Goal: Information Seeking & Learning: Learn about a topic

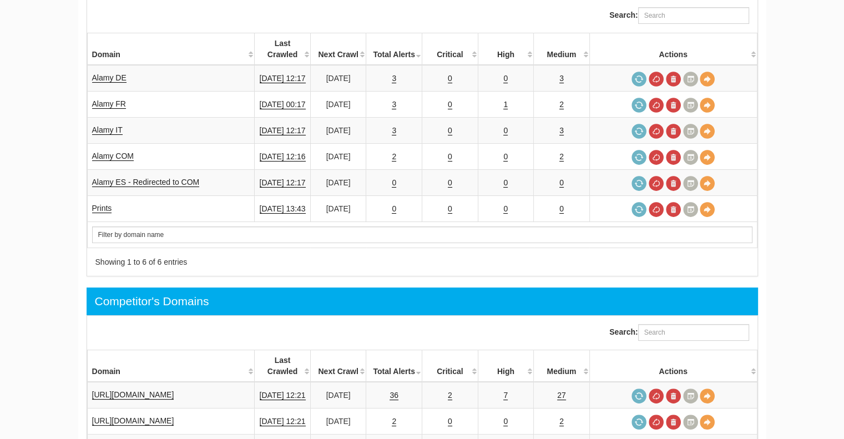
scroll to position [389, 0]
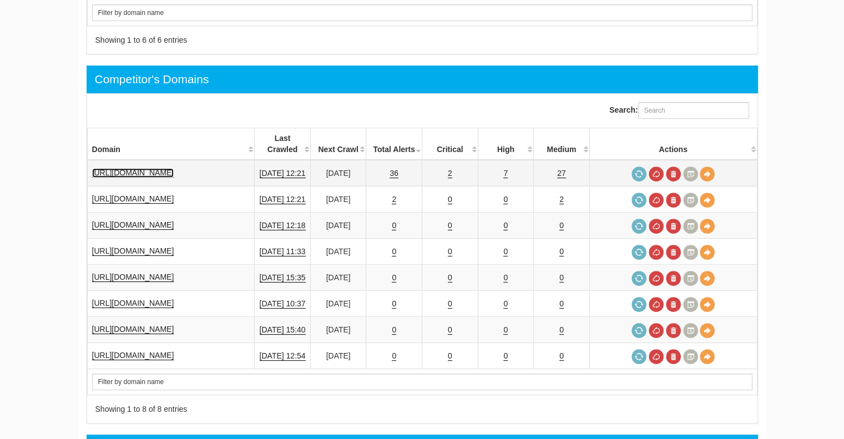
click at [152, 168] on link "[URL][DOMAIN_NAME]" at bounding box center [133, 172] width 82 height 9
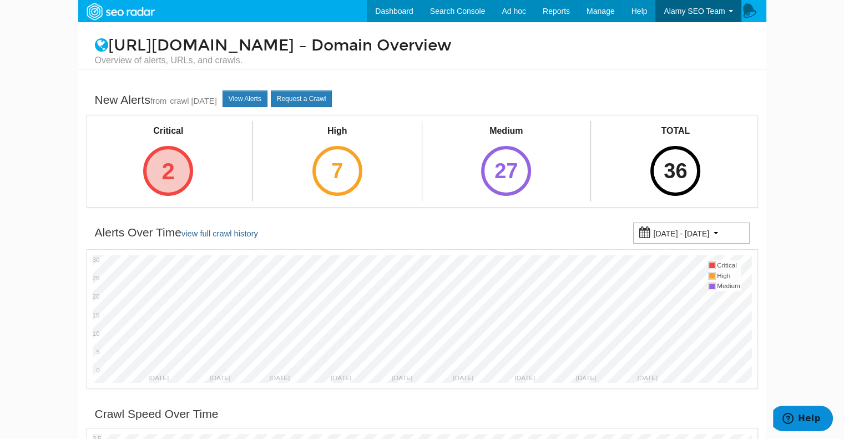
click at [167, 178] on div "2" at bounding box center [168, 171] width 50 height 50
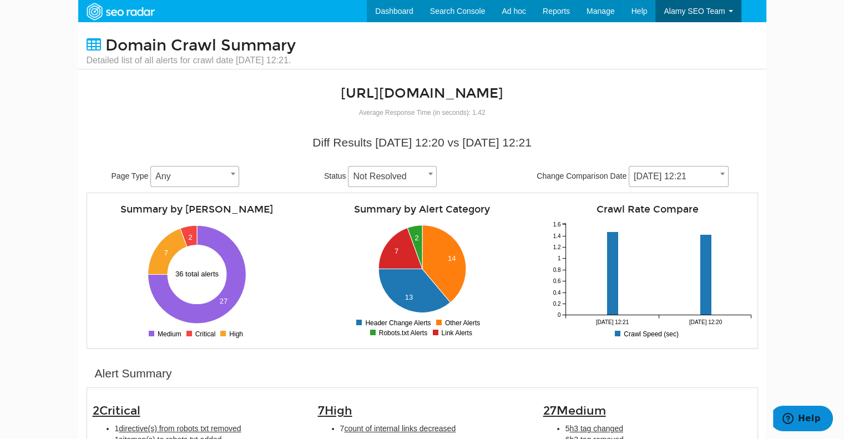
scroll to position [167, 0]
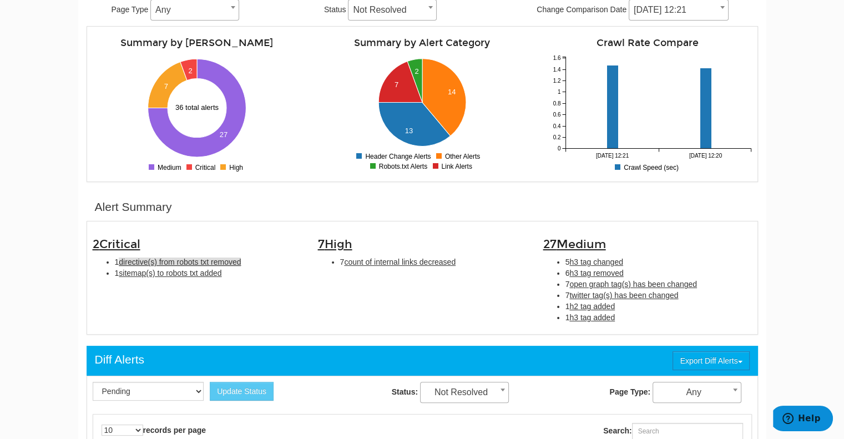
click at [210, 263] on span "directive(s) from robots txt removed" at bounding box center [180, 262] width 122 height 9
type input "directive(s) from robots txt removed"
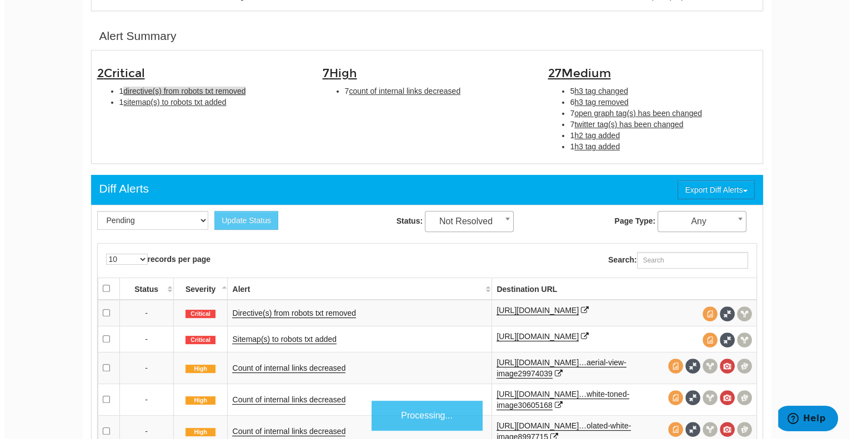
scroll to position [360, 0]
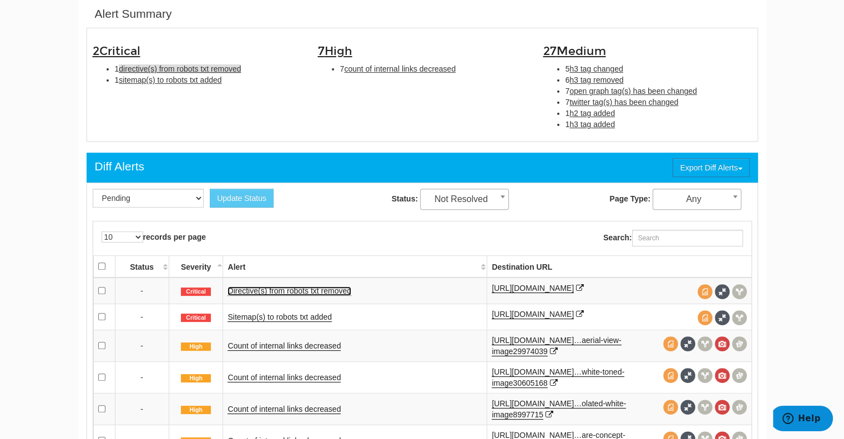
click at [270, 286] on link "Directive(s) from robots txt removed" at bounding box center [290, 290] width 124 height 9
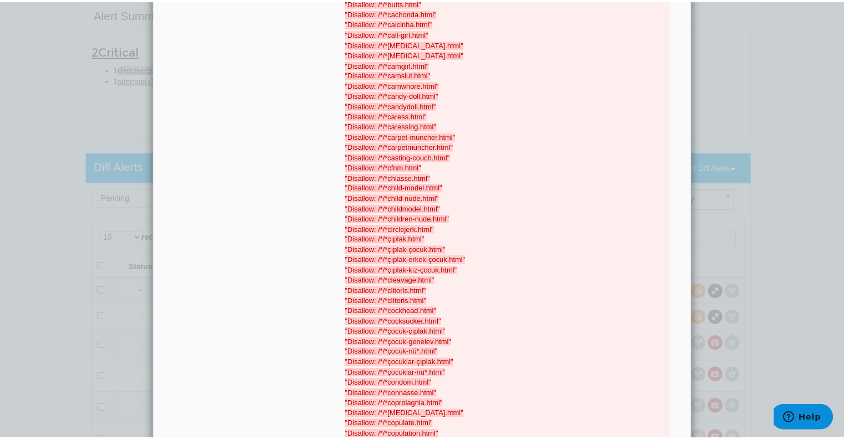
scroll to position [0, 0]
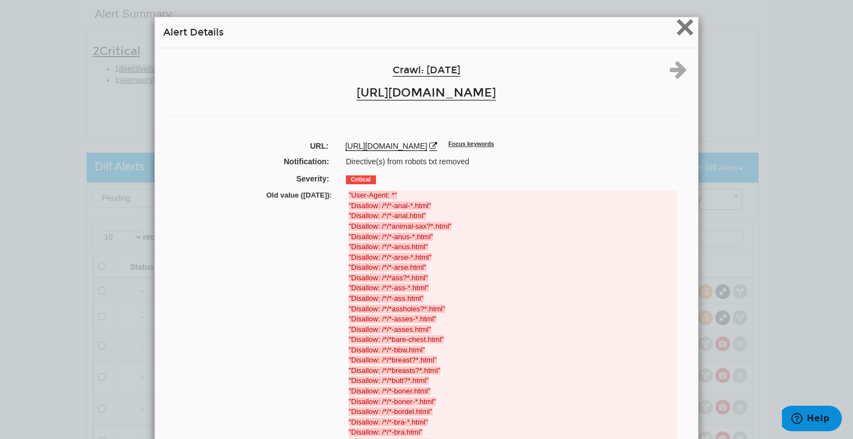
click at [687, 28] on span "×" at bounding box center [684, 26] width 19 height 37
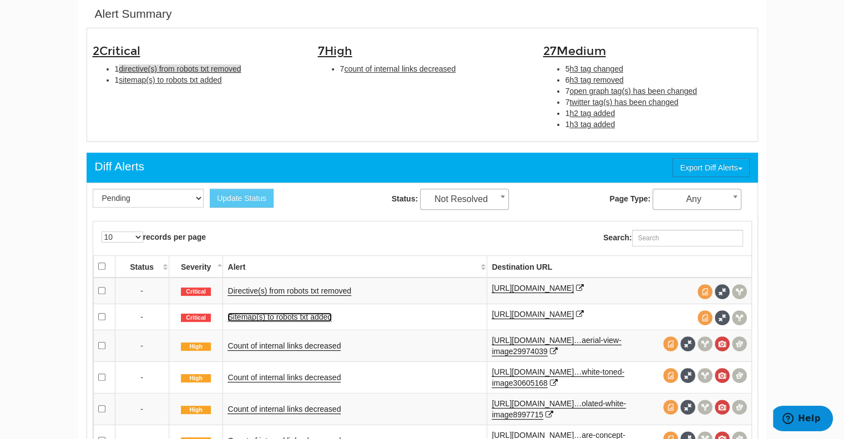
click at [264, 313] on link "Sitemap(s) to robots txt added" at bounding box center [280, 317] width 104 height 9
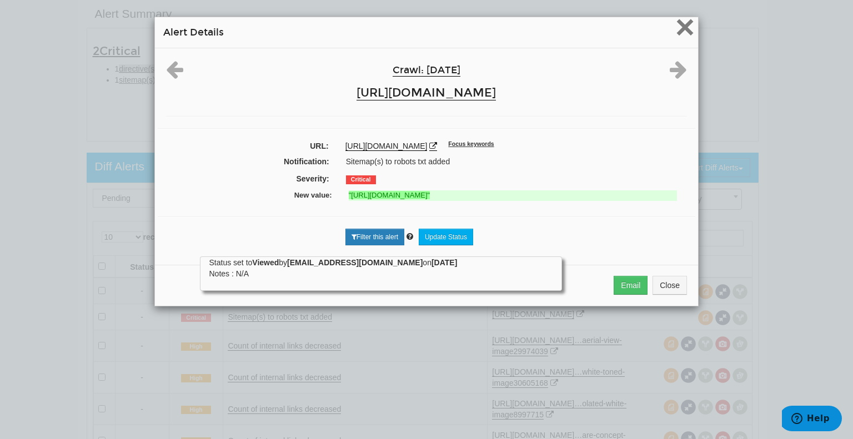
click at [683, 26] on span "×" at bounding box center [684, 26] width 19 height 37
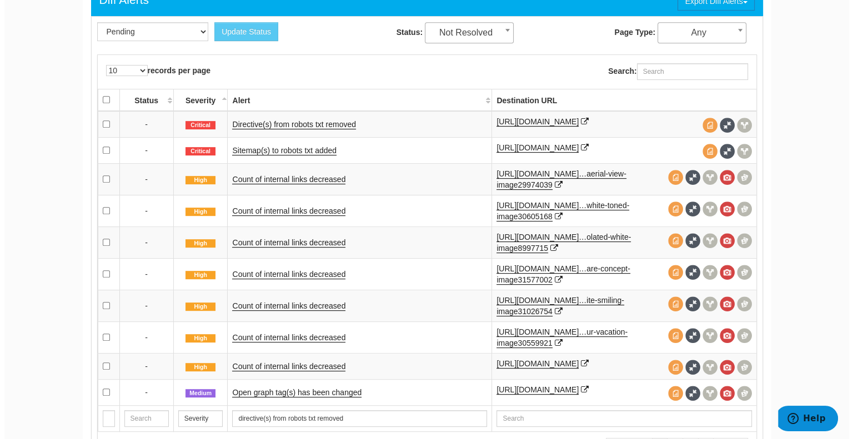
scroll to position [360, 0]
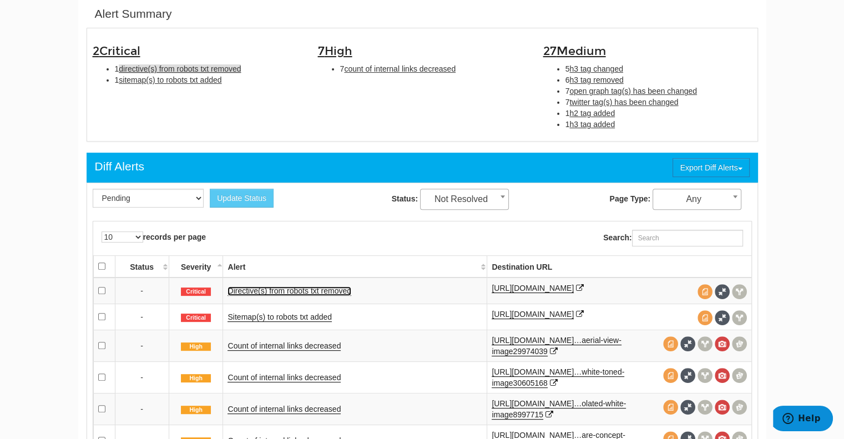
click at [294, 289] on link "Directive(s) from robots txt removed" at bounding box center [290, 290] width 124 height 9
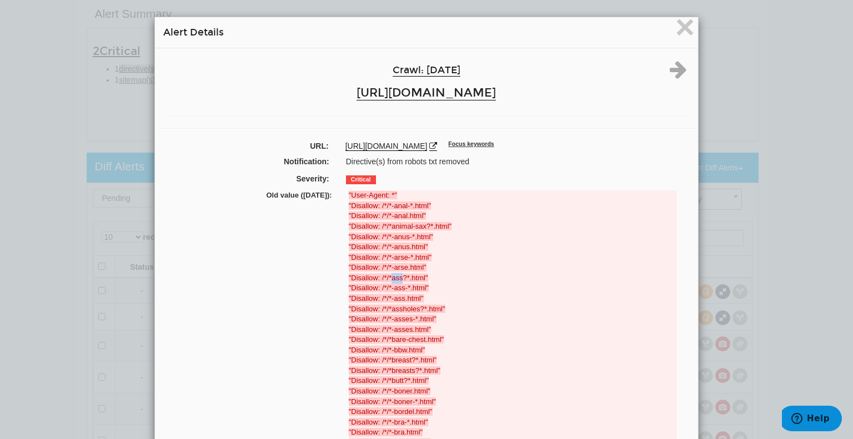
drag, startPoint x: 387, startPoint y: 277, endPoint x: 398, endPoint y: 277, distance: 10.5
click at [398, 277] on strong ""Disallow: /*/*ass?*.html"" at bounding box center [388, 278] width 79 height 8
drag, startPoint x: 389, startPoint y: 390, endPoint x: 408, endPoint y: 393, distance: 19.1
click at [408, 393] on strong ""Disallow: /*/*-boner.html"" at bounding box center [390, 391] width 82 height 8
copy strong "boner"
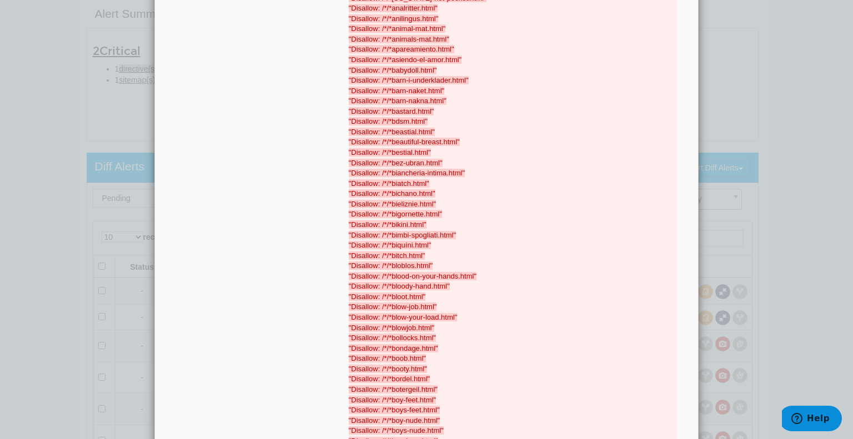
scroll to position [2276, 0]
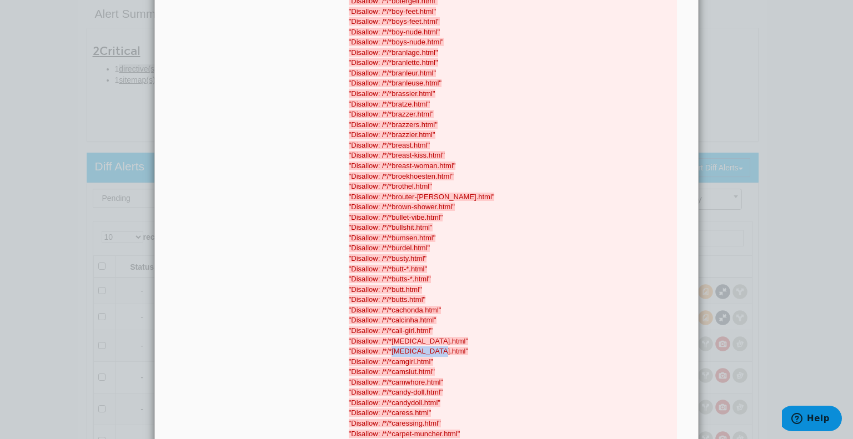
drag, startPoint x: 388, startPoint y: 353, endPoint x: 432, endPoint y: 348, distance: 45.2
click at [432, 348] on strong ""Disallow: /*/*cameltoe.html"" at bounding box center [408, 351] width 119 height 8
copy strong "cameltoe.html"
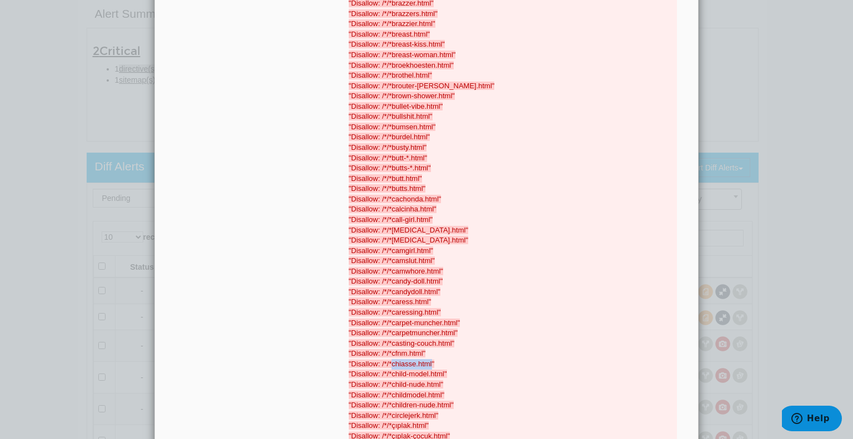
drag, startPoint x: 388, startPoint y: 364, endPoint x: 429, endPoint y: 362, distance: 41.1
click at [429, 362] on strong ""Disallow: /*/*chiasse.html"" at bounding box center [392, 364] width 86 height 8
copy strong "chiasse.html"
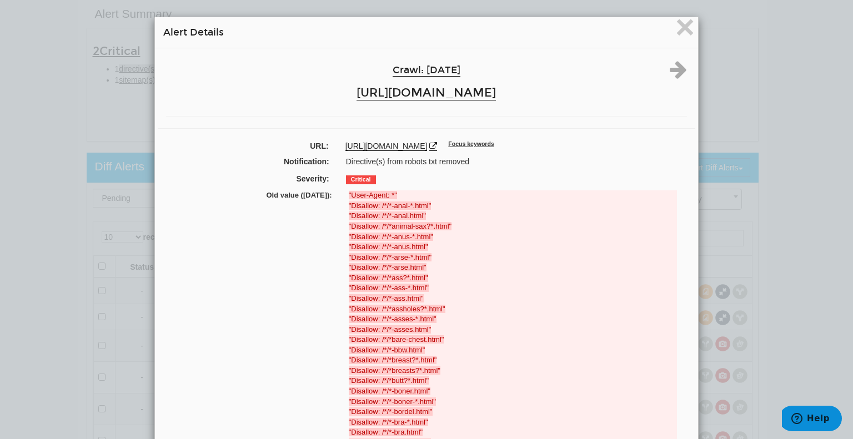
scroll to position [111, 0]
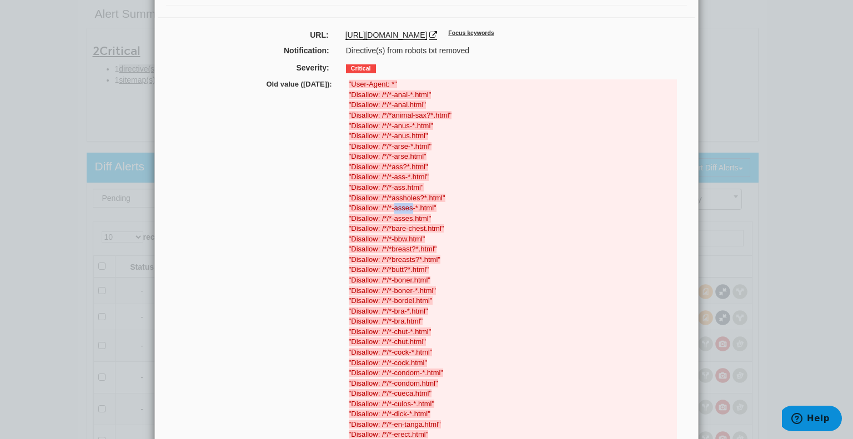
drag, startPoint x: 389, startPoint y: 207, endPoint x: 409, endPoint y: 208, distance: 20.1
click at [409, 208] on strong ""Disallow: /*/*-asses-*.html"" at bounding box center [393, 208] width 88 height 8
copy strong "asses"
drag, startPoint x: 389, startPoint y: 135, endPoint x: 405, endPoint y: 135, distance: 16.1
click at [405, 135] on strong ""Disallow: /*/*-anus.html"" at bounding box center [388, 136] width 79 height 8
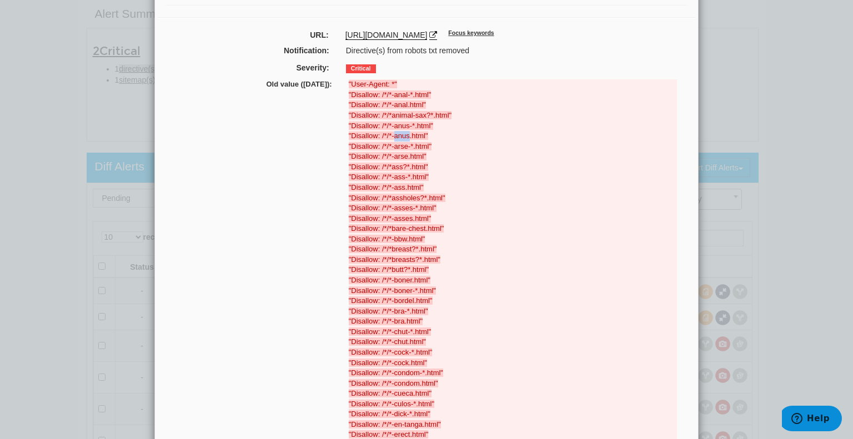
copy strong "anus"
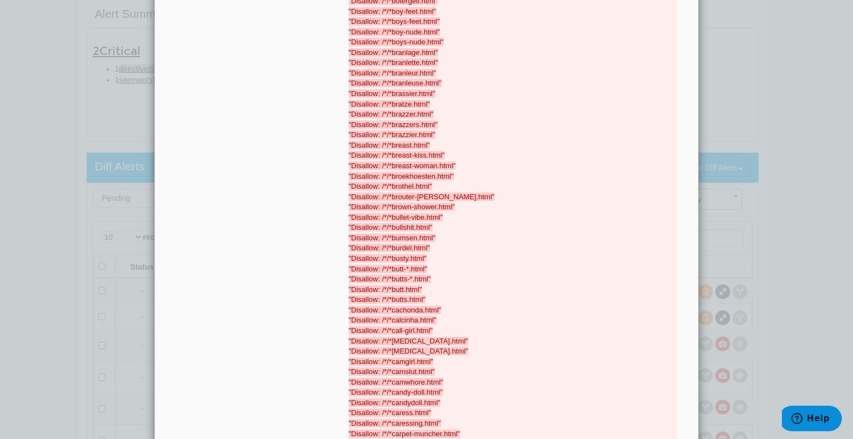
scroll to position [2054, 0]
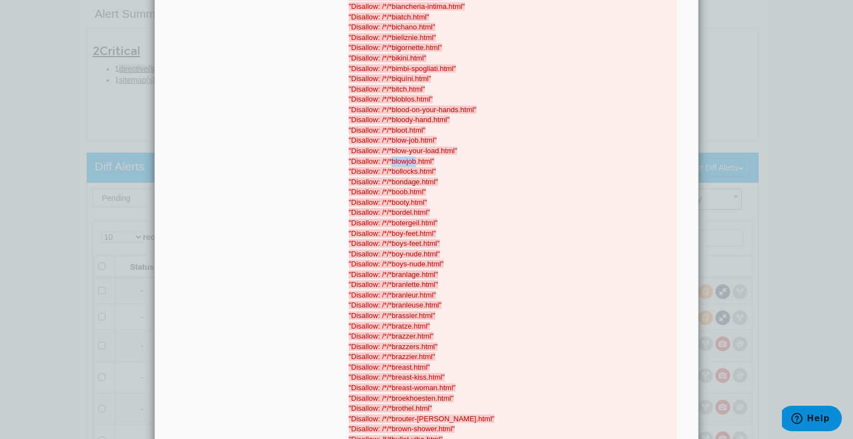
drag, startPoint x: 386, startPoint y: 161, endPoint x: 295, endPoint y: 34, distance: 155.9
click at [413, 161] on strong ""Disallow: /*/*blowjob.html"" at bounding box center [392, 161] width 86 height 8
copy strong "blowjob"
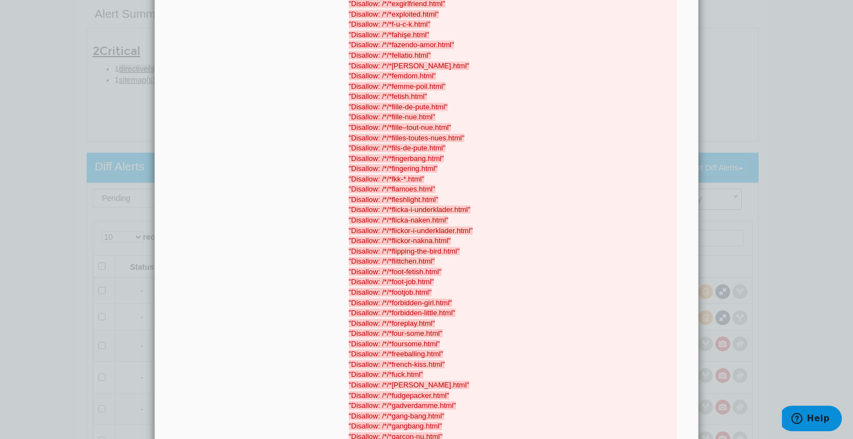
scroll to position [5891, 0]
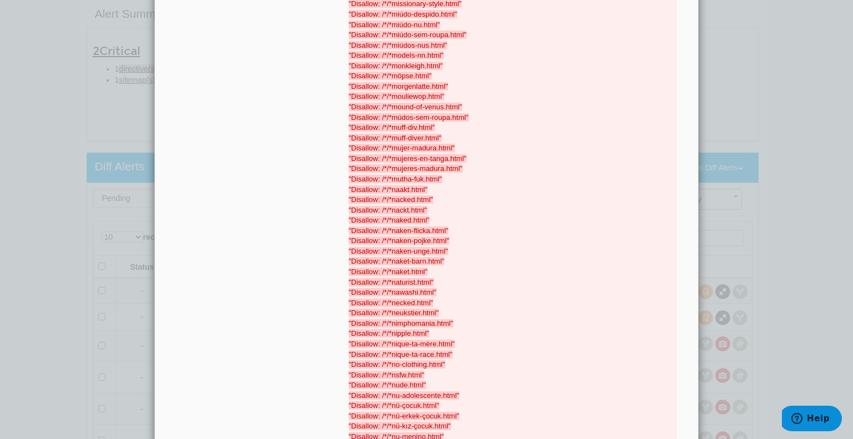
click at [389, 222] on strong ""Disallow: /*/*naked.html"" at bounding box center [389, 220] width 81 height 8
drag, startPoint x: 388, startPoint y: 222, endPoint x: 406, endPoint y: 222, distance: 18.9
click at [406, 222] on strong ""Disallow: /*/*naked.html"" at bounding box center [389, 220] width 81 height 8
copy strong "naked"
click at [395, 336] on strong ""Disallow: /*/*nipple.html"" at bounding box center [389, 333] width 81 height 8
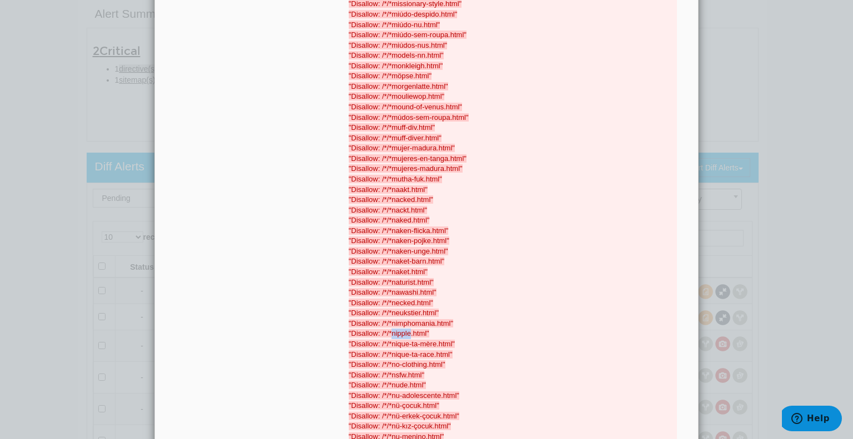
click at [395, 336] on strong ""Disallow: /*/*nipple.html"" at bounding box center [389, 333] width 81 height 8
copy strong "nipple"
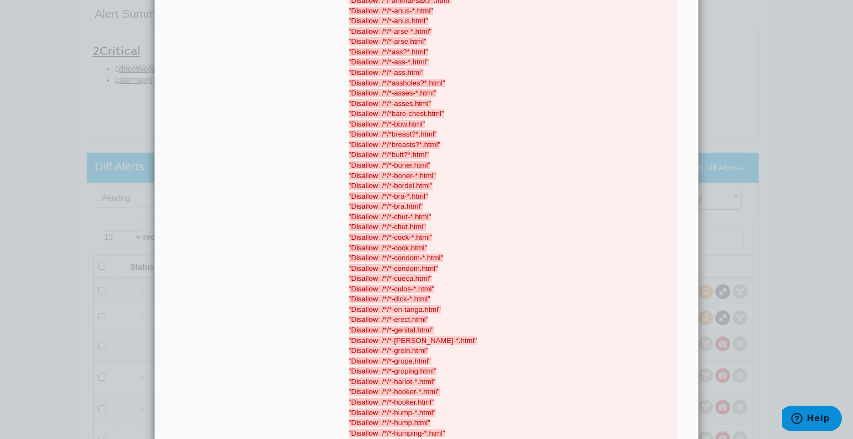
scroll to position [0, 0]
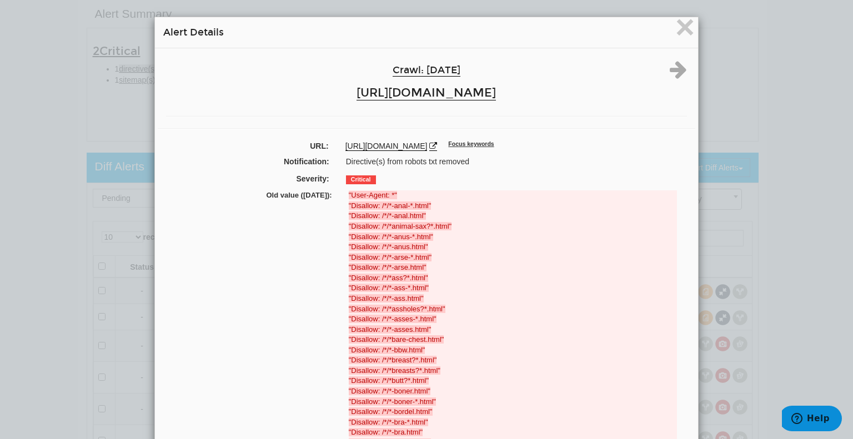
click at [395, 360] on strong ""Disallow: /*/*breast?*.html"" at bounding box center [393, 360] width 88 height 8
copy strong "breast"
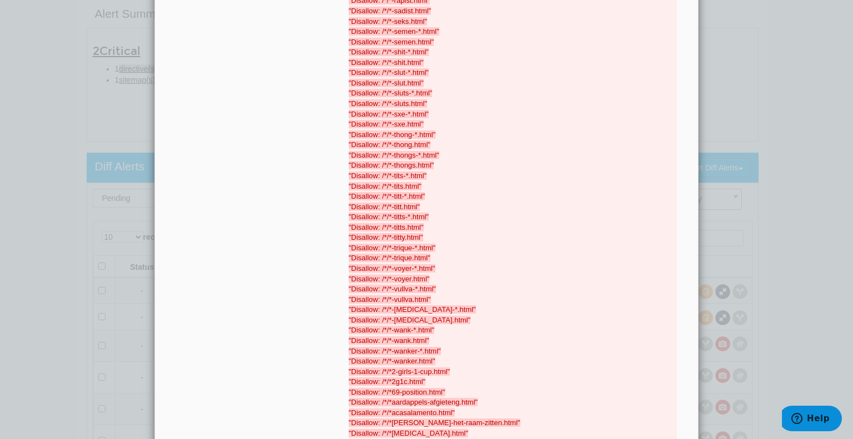
scroll to position [1444, 0]
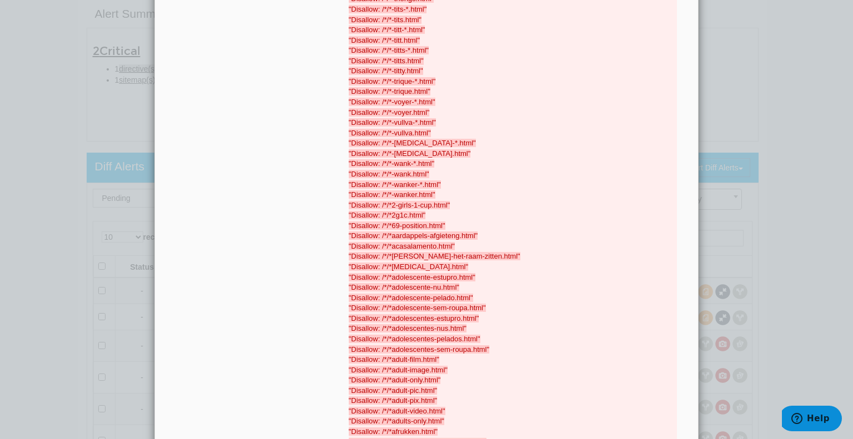
click at [395, 360] on strong ""Disallow: /*/*adult-film.html"" at bounding box center [394, 359] width 90 height 8
drag, startPoint x: 415, startPoint y: 359, endPoint x: 388, endPoint y: 359, distance: 27.8
click at [388, 359] on strong ""Disallow: /*/*adult-film.html"" at bounding box center [394, 359] width 90 height 8
copy strong "adult-film"
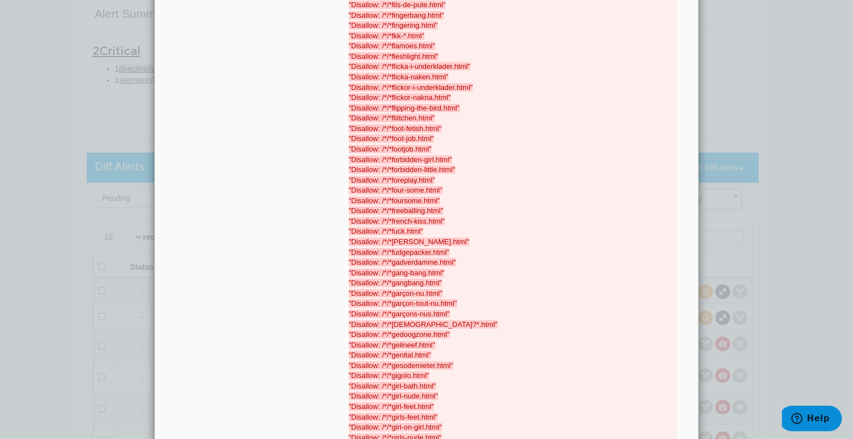
scroll to position [4164, 0]
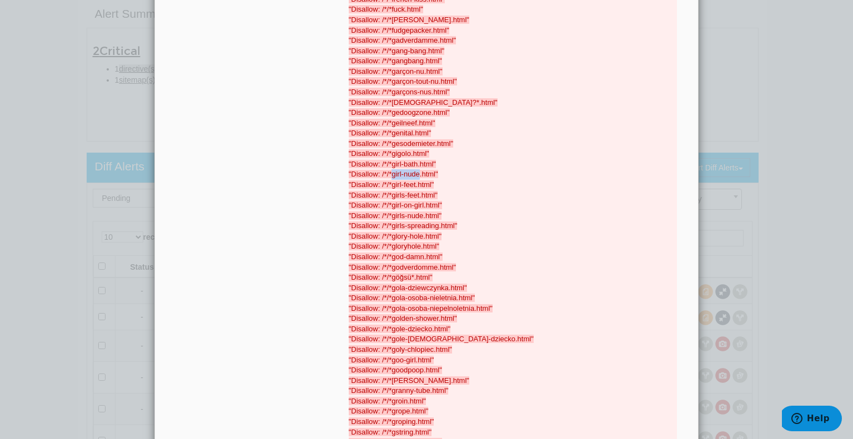
drag, startPoint x: 388, startPoint y: 175, endPoint x: 414, endPoint y: 175, distance: 26.7
click at [414, 175] on strong ""Disallow: /*/*girl-nude.html"" at bounding box center [393, 174] width 89 height 8
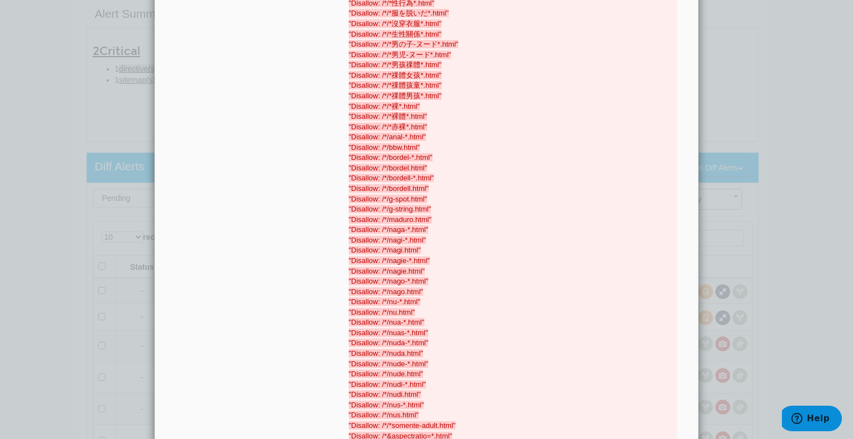
scroll to position [9605, 0]
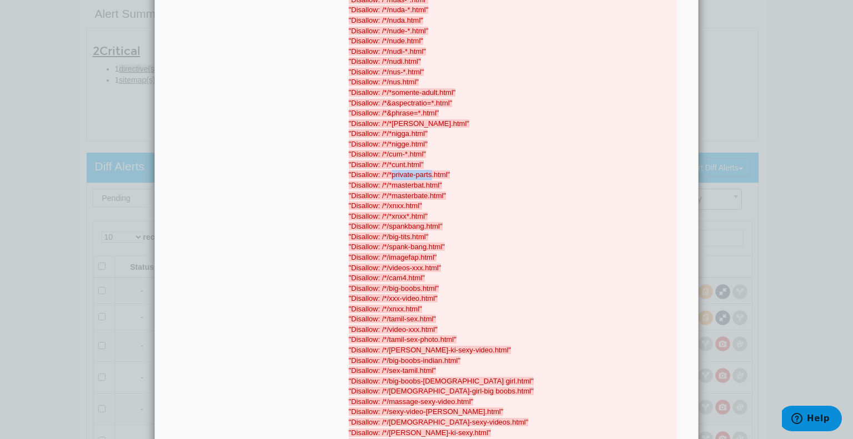
drag, startPoint x: 386, startPoint y: 175, endPoint x: 427, endPoint y: 174, distance: 40.5
click at [427, 174] on strong ""Disallow: /*/*private-parts.html"" at bounding box center [400, 174] width 102 height 8
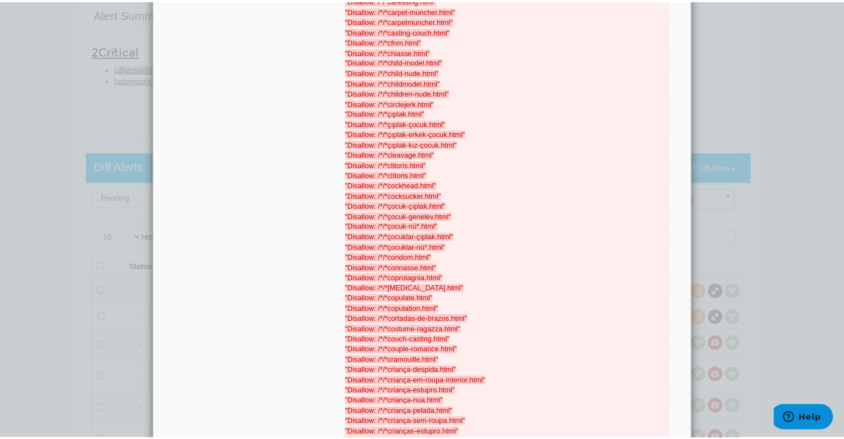
scroll to position [0, 0]
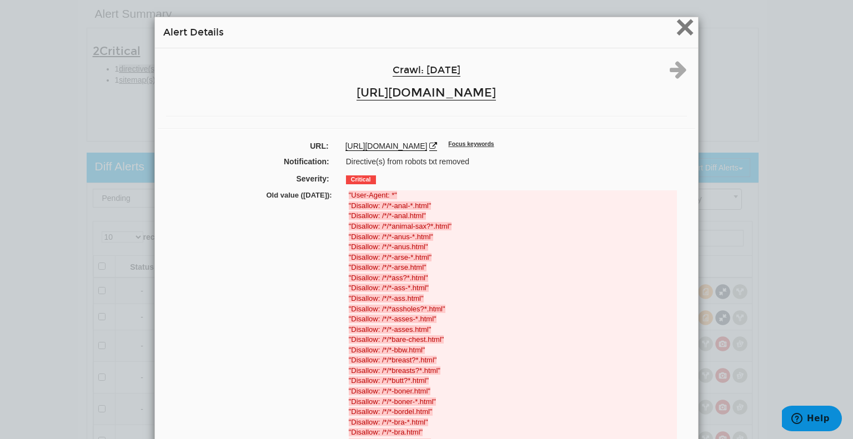
click at [680, 22] on span "×" at bounding box center [684, 26] width 19 height 37
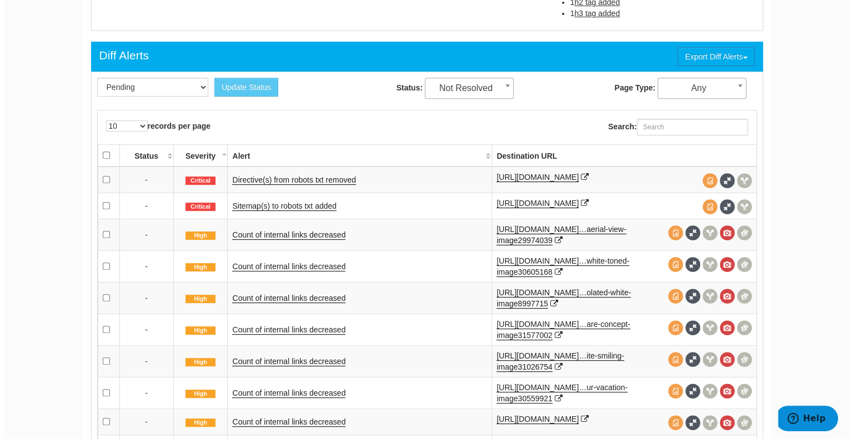
scroll to position [637, 0]
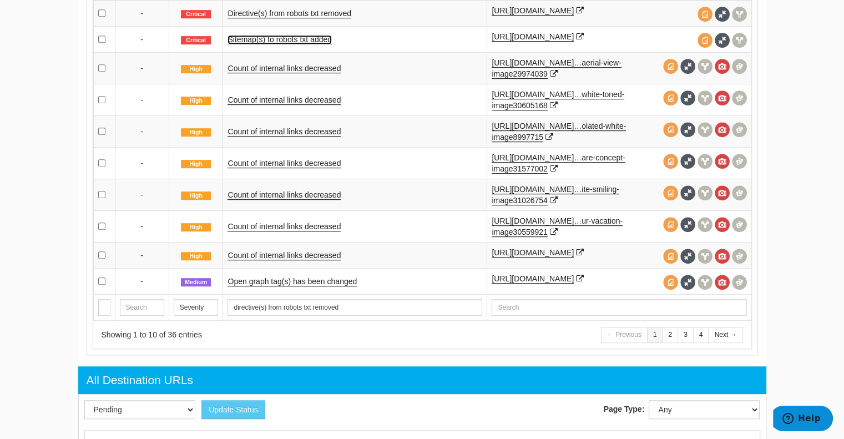
click at [281, 38] on link "Sitemap(s) to robots txt added" at bounding box center [280, 39] width 104 height 9
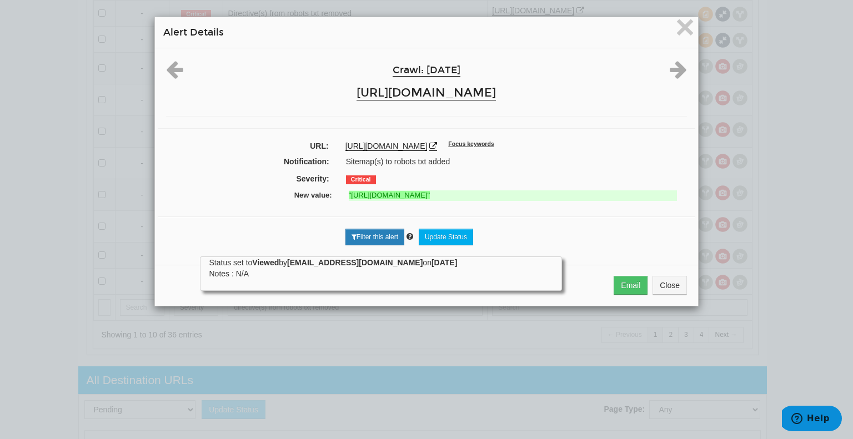
click at [430, 197] on strong ""https://www.dreamstime.com/sitemap2-en-index.xml.gz"" at bounding box center [389, 195] width 81 height 8
